Goal: Task Accomplishment & Management: Use online tool/utility

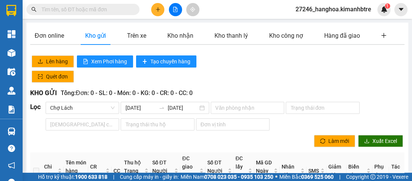
click at [157, 12] on icon "plus" at bounding box center [157, 9] width 5 height 5
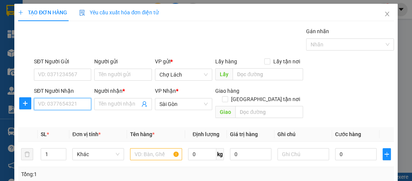
click at [82, 103] on input "SĐT Người Nhận" at bounding box center [62, 104] width 57 height 12
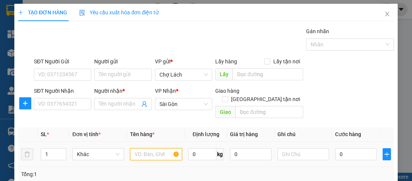
click at [152, 148] on input "text" at bounding box center [156, 154] width 52 height 12
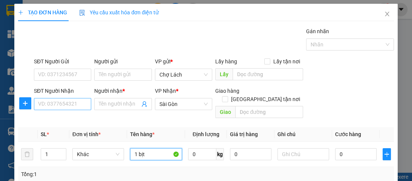
type input "1 bịt"
click at [82, 101] on input "SĐT Người Nhận" at bounding box center [62, 104] width 57 height 12
type input "7"
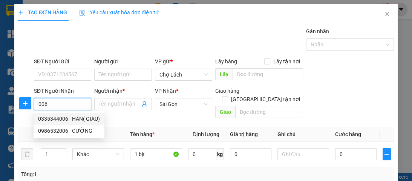
click at [73, 119] on div "0335344006 - HÂN( GIÀU)" at bounding box center [69, 119] width 62 height 8
type input "0335344006"
type input "HÂN( GIÀU)"
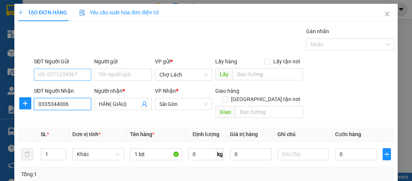
type input "0335344006"
click at [57, 75] on input "SĐT Người Gửi" at bounding box center [62, 75] width 57 height 12
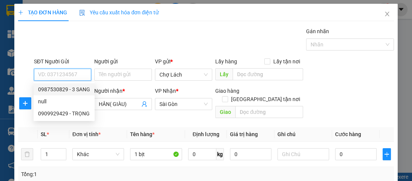
click at [75, 88] on div "0987530829 - 3 SANG" at bounding box center [64, 89] width 52 height 8
type input "0987530829"
type input "3 SANG"
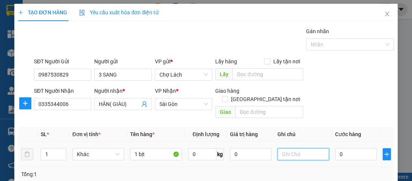
click at [289, 148] on input "text" at bounding box center [304, 154] width 52 height 12
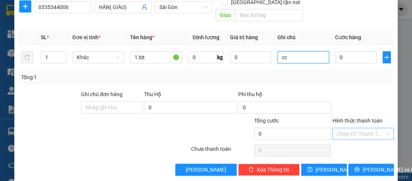
scroll to position [97, 0]
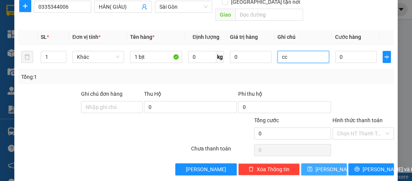
type input "cc"
click at [325, 165] on span "[PERSON_NAME]" at bounding box center [336, 169] width 40 height 8
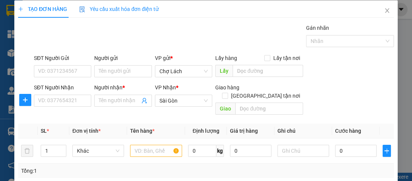
scroll to position [0, 0]
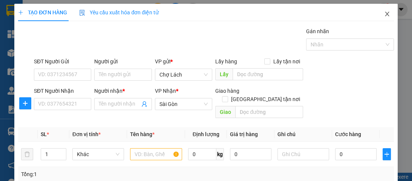
click at [385, 14] on icon "close" at bounding box center [387, 14] width 4 height 5
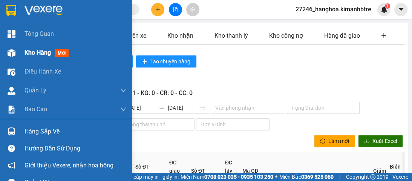
click at [28, 54] on span "Kho hàng" at bounding box center [38, 52] width 26 height 7
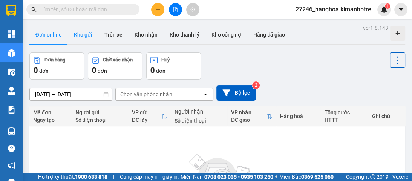
click at [80, 34] on button "Kho gửi" at bounding box center [83, 35] width 31 height 18
type input "[DATE] – [DATE]"
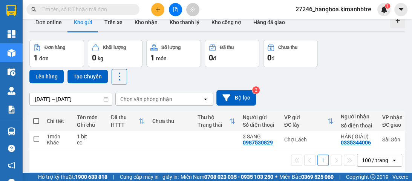
scroll to position [30, 0]
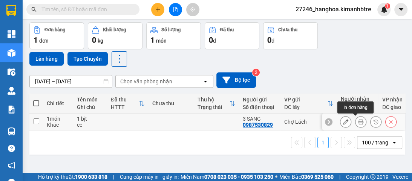
click at [356, 124] on button at bounding box center [361, 121] width 11 height 13
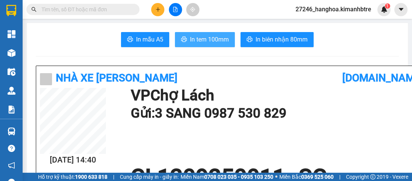
click at [196, 41] on span "In tem 100mm" at bounding box center [209, 39] width 39 height 9
click at [205, 43] on span "In tem 100mm" at bounding box center [209, 39] width 39 height 9
drag, startPoint x: 191, startPoint y: 26, endPoint x: 197, endPoint y: 41, distance: 16.1
click at [197, 41] on span "In tem 100mm" at bounding box center [209, 39] width 39 height 9
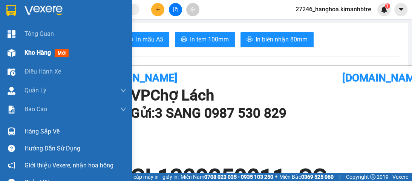
click at [21, 49] on div "Kho hàng mới" at bounding box center [66, 52] width 132 height 19
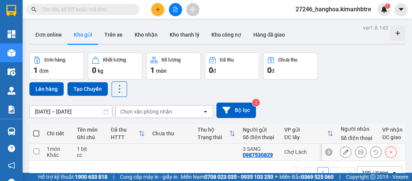
click at [358, 152] on icon at bounding box center [360, 151] width 5 height 5
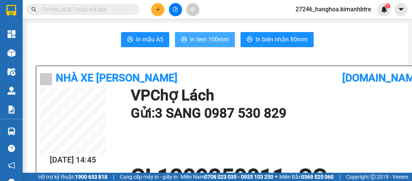
click at [219, 40] on span "In tem 100mm" at bounding box center [209, 39] width 39 height 9
click at [218, 41] on span "In tem 100mm" at bounding box center [209, 39] width 39 height 9
click at [214, 44] on span "In tem 100mm" at bounding box center [209, 39] width 39 height 9
drag, startPoint x: 213, startPoint y: 42, endPoint x: 188, endPoint y: 31, distance: 27.3
click at [213, 42] on span "In tem 100mm" at bounding box center [209, 39] width 39 height 9
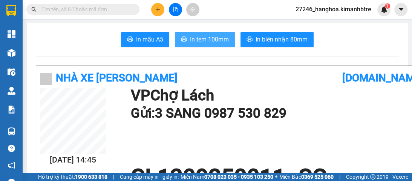
click at [198, 44] on span "In tem 100mm" at bounding box center [209, 39] width 39 height 9
click at [199, 42] on span "In tem 100mm" at bounding box center [209, 39] width 39 height 9
click at [213, 44] on button "In tem 100mm" at bounding box center [205, 39] width 60 height 15
click at [228, 40] on button "In tem 100mm" at bounding box center [205, 39] width 60 height 15
click at [191, 38] on span "In tem 100mm" at bounding box center [209, 39] width 39 height 9
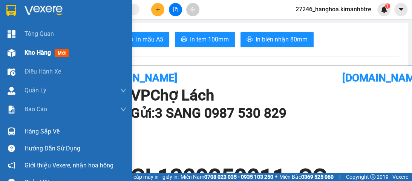
click at [34, 54] on span "Kho hàng" at bounding box center [38, 52] width 26 height 7
